Goal: Communication & Community: Answer question/provide support

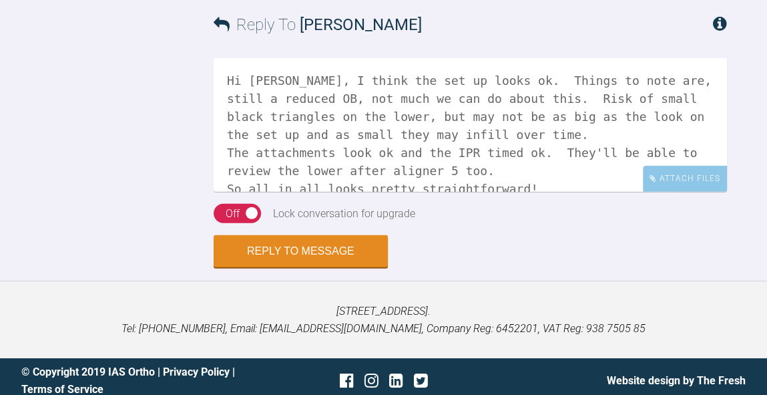
drag, startPoint x: 275, startPoint y: 164, endPoint x: 211, endPoint y: -5, distance: 180.1
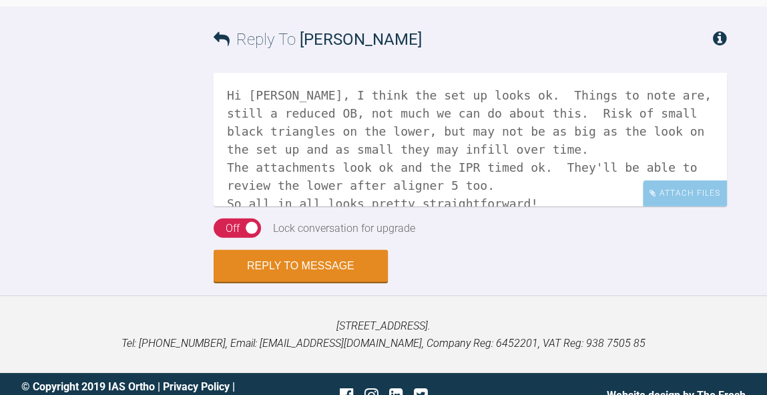
click at [443, 206] on textarea "Hi [PERSON_NAME], I think the set up looks ok. Things to note are, still a redu…" at bounding box center [471, 140] width 514 height 134
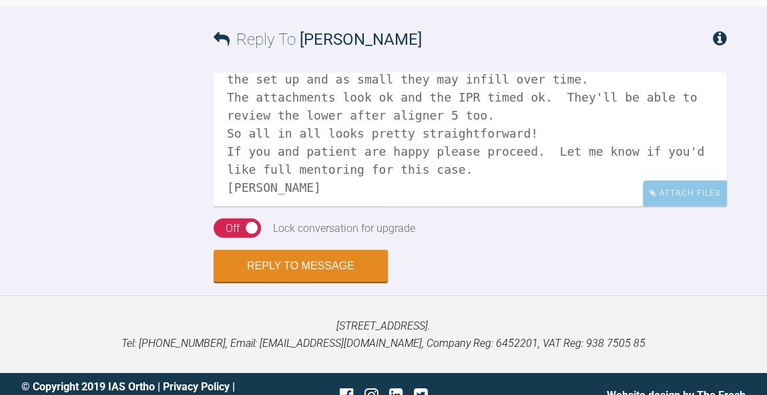
scroll to position [69, 0]
type textarea "Hi [PERSON_NAME], I think the set up looks ok. Things to note are, still a redu…"
click at [239, 237] on div "Off" at bounding box center [233, 228] width 14 height 17
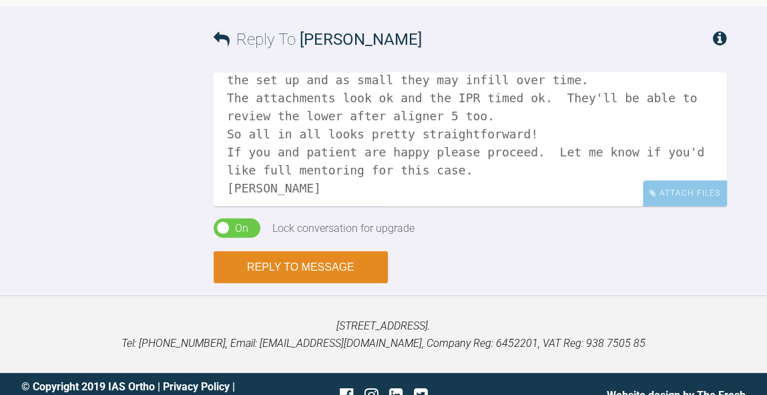
click at [308, 283] on button "Reply to Message" at bounding box center [301, 267] width 174 height 32
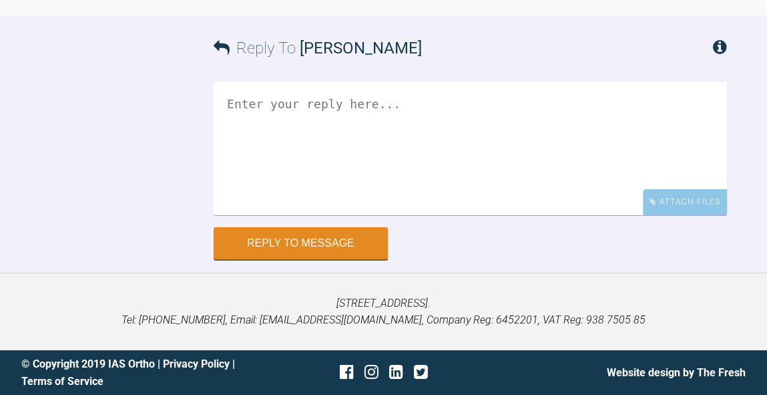
scroll to position [7833, 0]
click at [417, 138] on textarea at bounding box center [471, 148] width 514 height 134
paste textarea "Hi [PERSON_NAME], I think the set up looks ok. Things to note are, still a redu…"
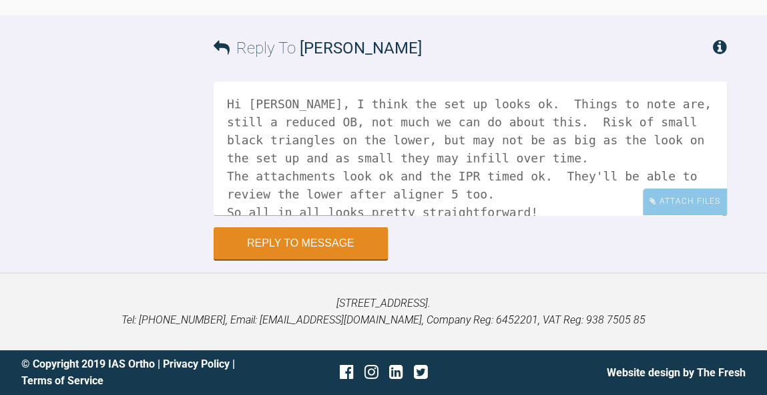
scroll to position [69, 0]
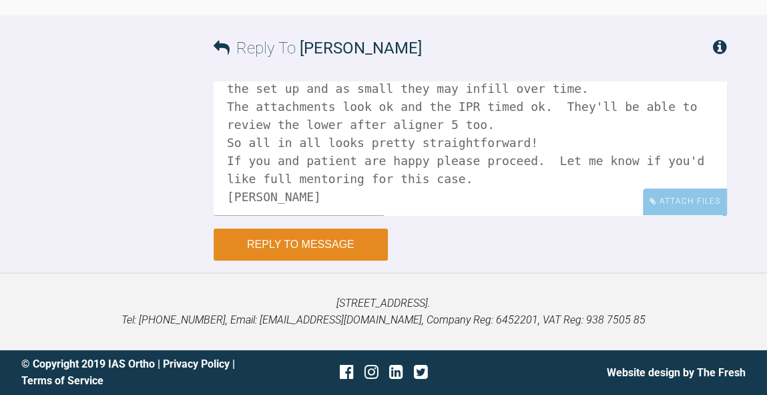
type textarea "Hi [PERSON_NAME], I think the set up looks ok. Things to note are, still a redu…"
click at [325, 237] on button "Reply to Message" at bounding box center [301, 244] width 174 height 32
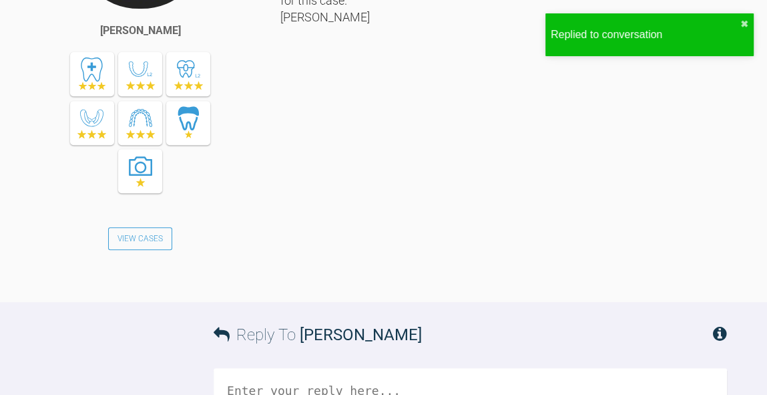
scroll to position [8097, 0]
